Goal: Information Seeking & Learning: Learn about a topic

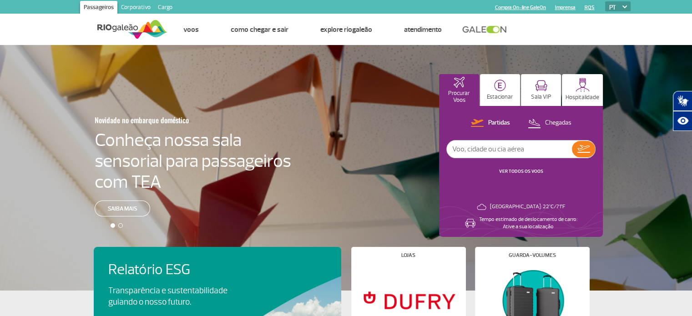
scroll to position [6165, 0]
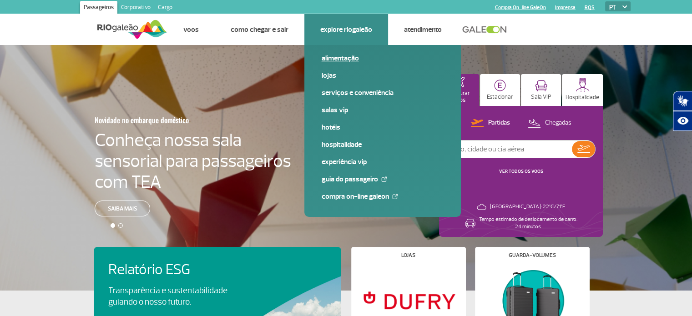
click at [343, 56] on link "Alimentação" at bounding box center [383, 58] width 122 height 10
click at [341, 91] on link "Serviços e Conveniência" at bounding box center [383, 93] width 122 height 10
click at [340, 109] on link "Salas VIP" at bounding box center [383, 110] width 122 height 10
click at [329, 111] on link "Salas VIP" at bounding box center [383, 110] width 122 height 10
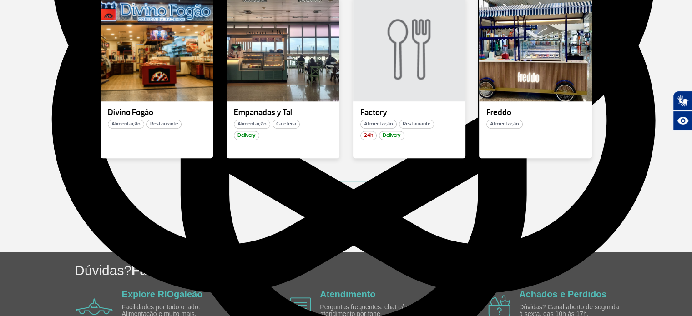
scroll to position [682, 0]
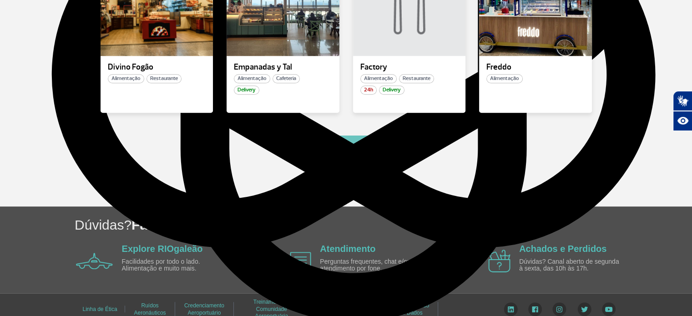
click at [335, 139] on button "Ver mais" at bounding box center [346, 146] width 136 height 21
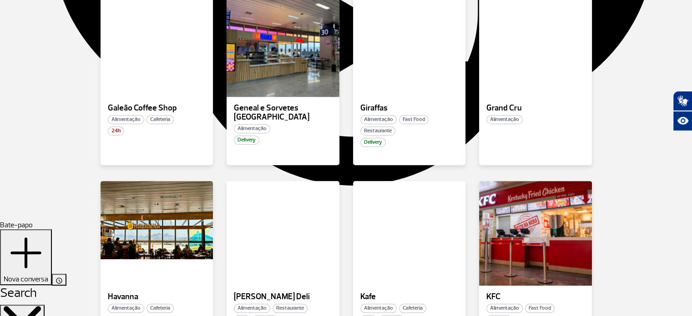
scroll to position [771, 0]
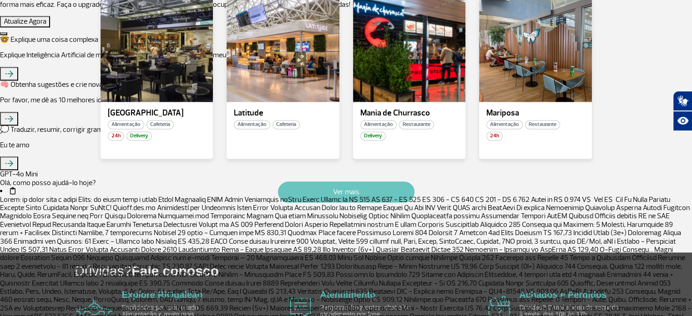
click at [358, 192] on button "Ver mais" at bounding box center [346, 192] width 136 height 21
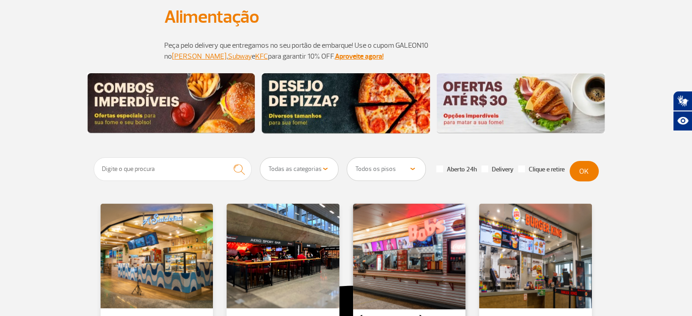
scroll to position [75, 0]
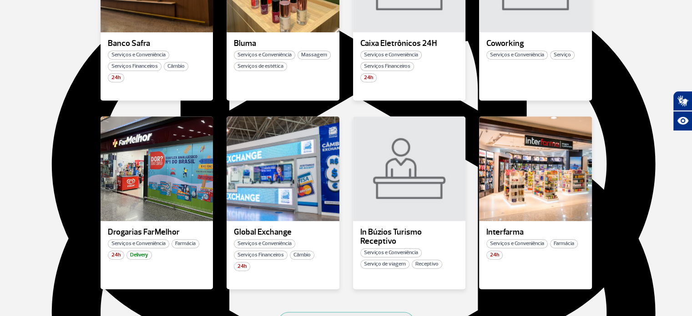
scroll to position [455, 0]
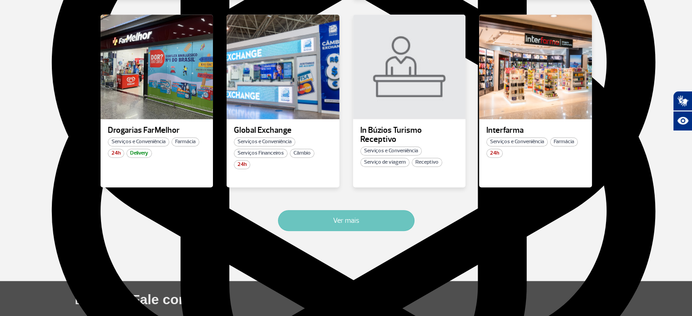
click at [353, 216] on button "Ver mais" at bounding box center [346, 220] width 136 height 21
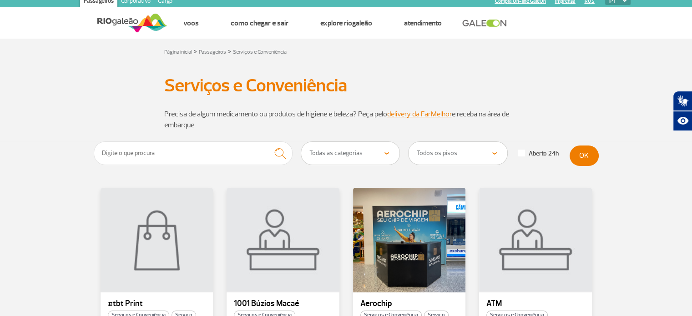
scroll to position [0, 0]
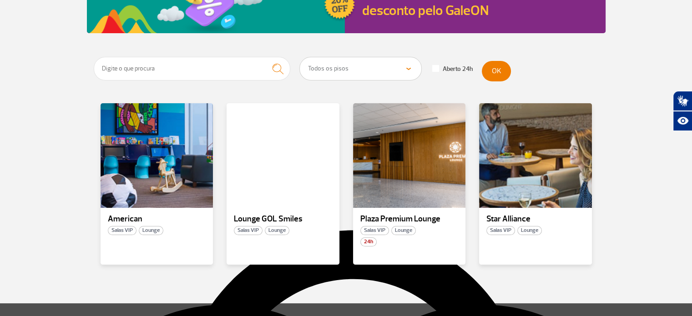
scroll to position [136, 0]
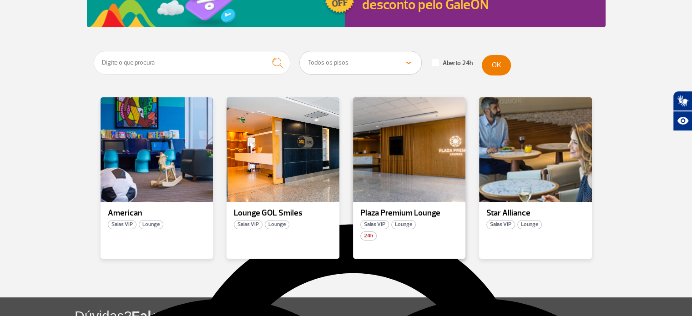
click at [405, 224] on span "Lounge" at bounding box center [403, 224] width 25 height 9
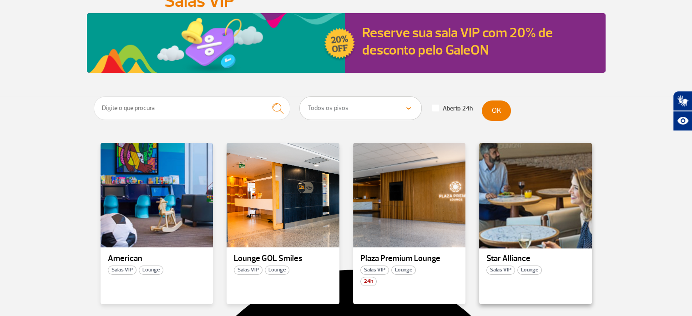
scroll to position [136, 0]
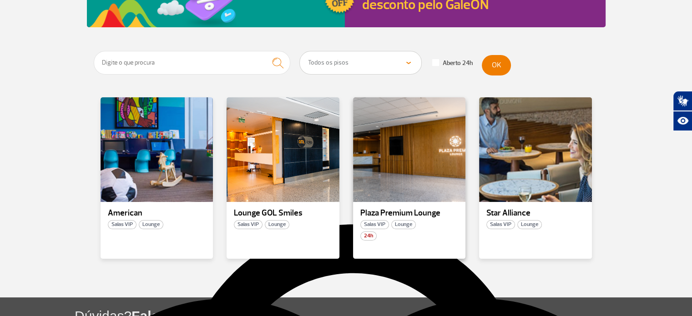
click at [377, 223] on span "Salas VIP" at bounding box center [374, 224] width 29 height 9
click at [272, 165] on div at bounding box center [283, 149] width 115 height 107
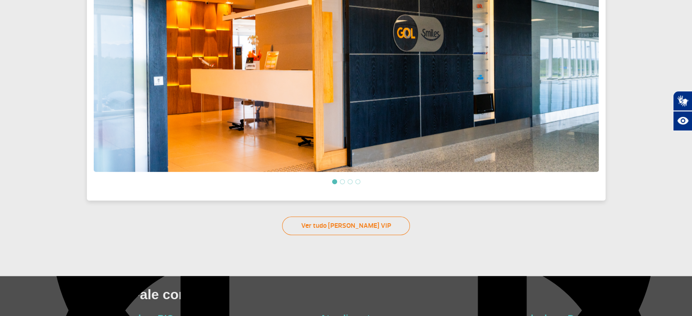
scroll to position [393, 0]
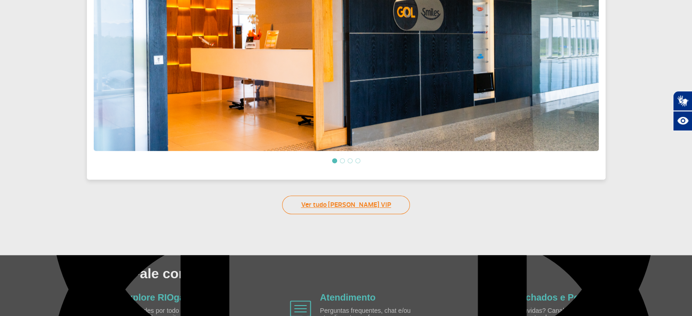
click at [356, 200] on link "Ver tudo [PERSON_NAME] VIP" at bounding box center [346, 205] width 128 height 19
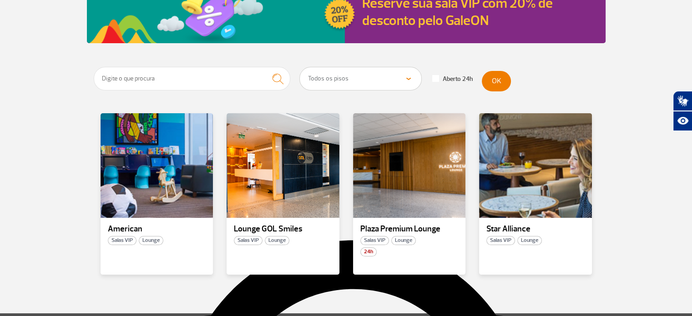
scroll to position [136, 0]
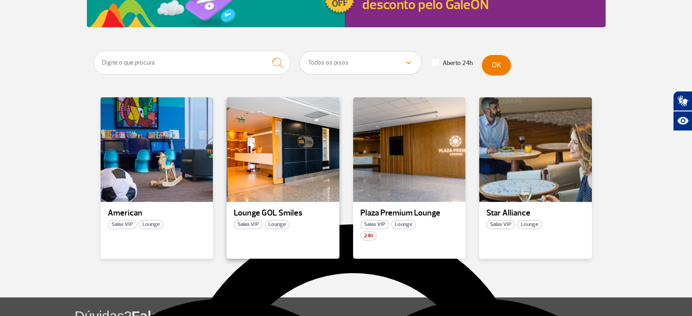
click at [247, 223] on span "Salas VIP" at bounding box center [248, 224] width 29 height 9
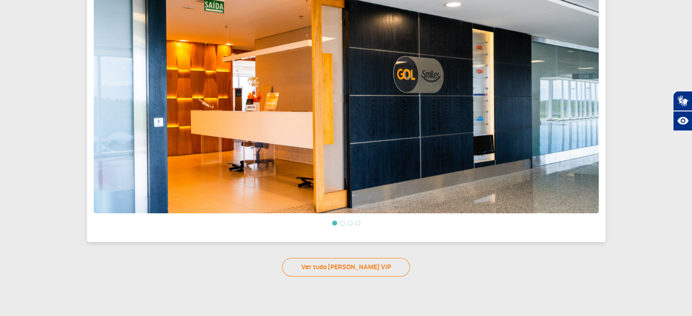
scroll to position [302, 0]
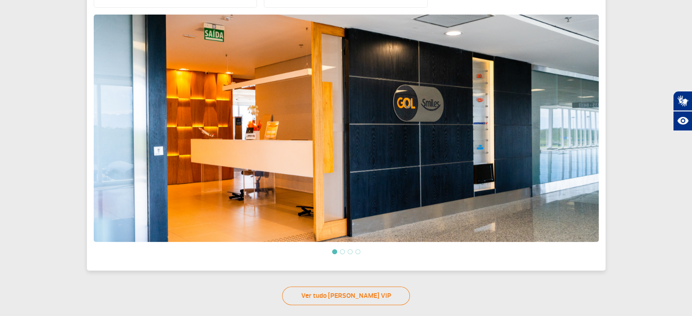
click at [590, 126] on img at bounding box center [346, 128] width 505 height 227
click at [340, 249] on li at bounding box center [342, 251] width 5 height 5
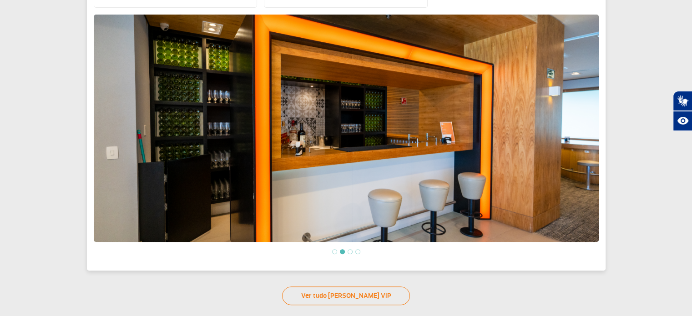
click at [349, 249] on li at bounding box center [350, 251] width 5 height 5
